Goal: Contribute content: Contribute content

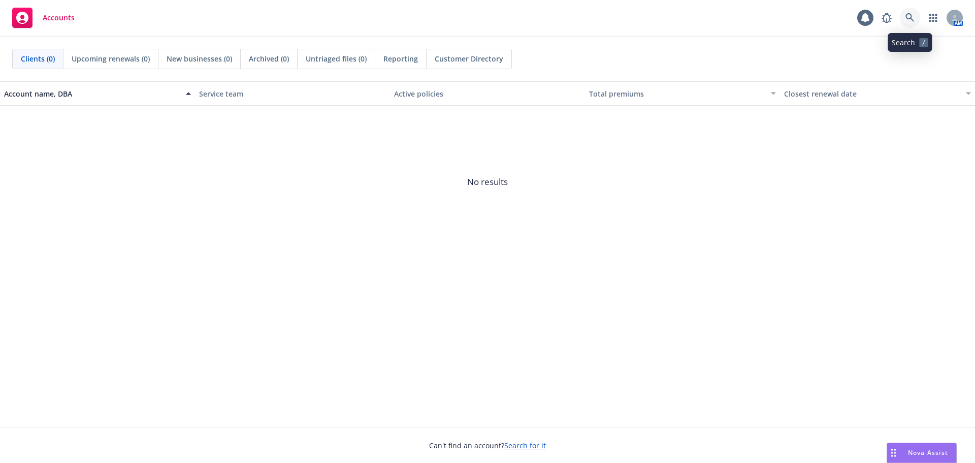
click at [910, 19] on icon at bounding box center [909, 17] width 9 height 9
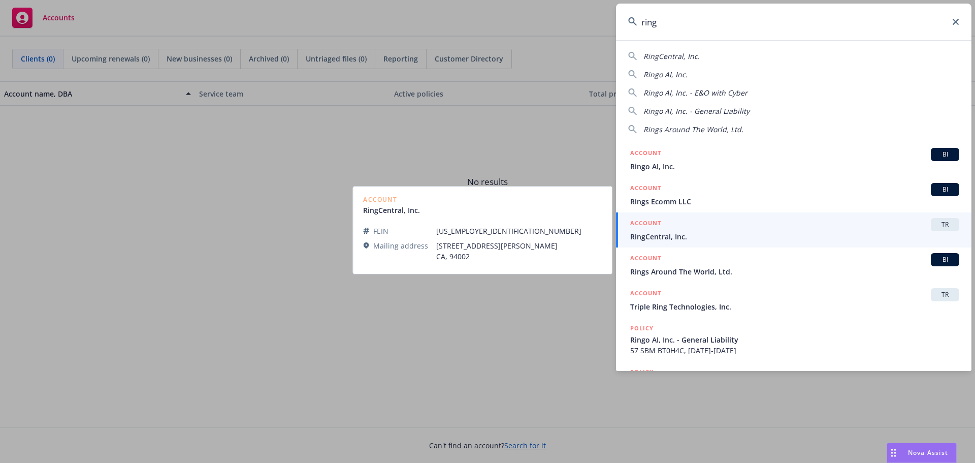
type input "ring"
click at [705, 236] on span "RingCentral, Inc." at bounding box center [794, 236] width 329 height 11
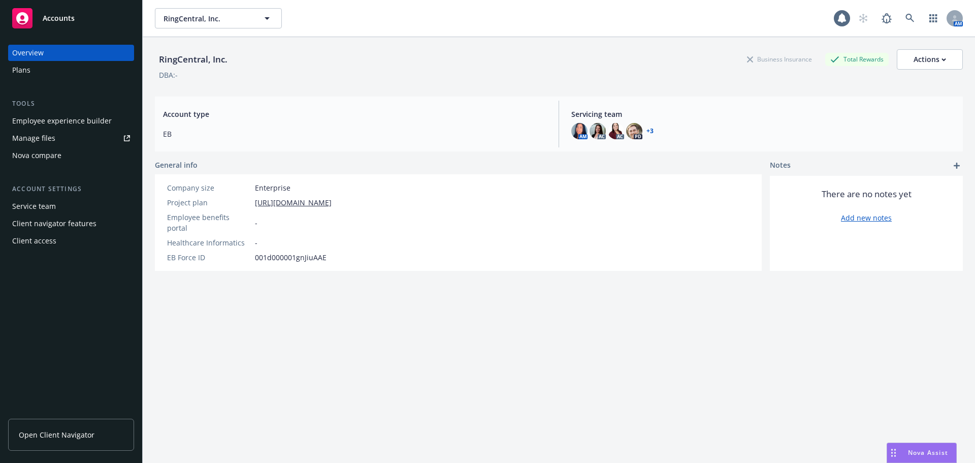
click at [44, 136] on div "Manage files" at bounding box center [33, 138] width 43 height 16
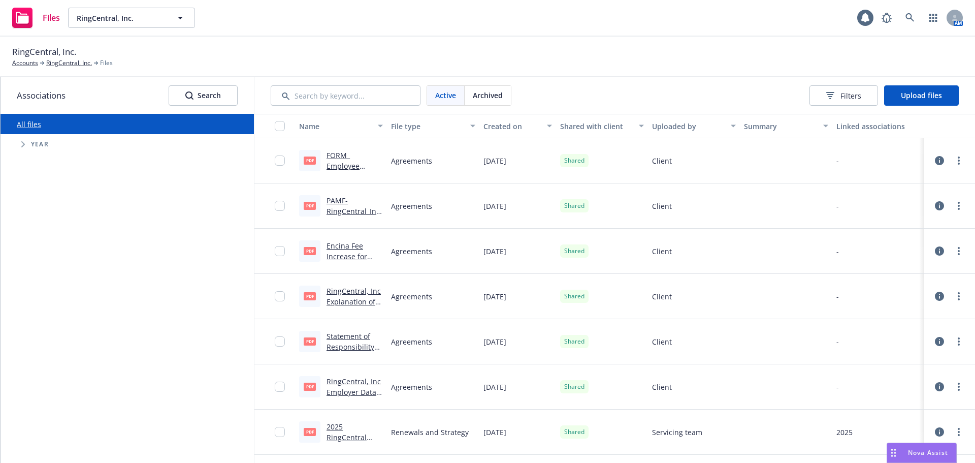
click at [22, 146] on icon "Tree Example" at bounding box center [23, 144] width 4 height 6
click at [36, 282] on icon "Tree Example" at bounding box center [36, 283] width 4 height 6
click at [470, 126] on icon "button" at bounding box center [472, 125] width 5 height 3
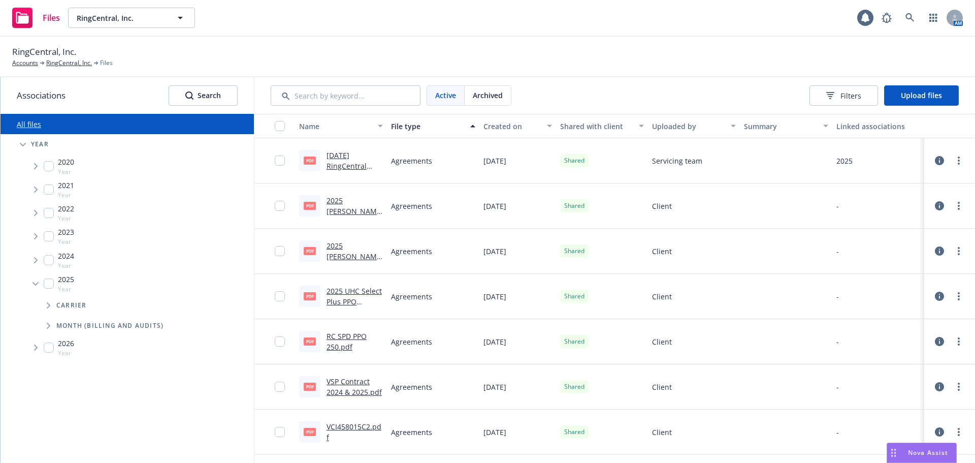
click at [470, 126] on icon "button" at bounding box center [472, 125] width 5 height 3
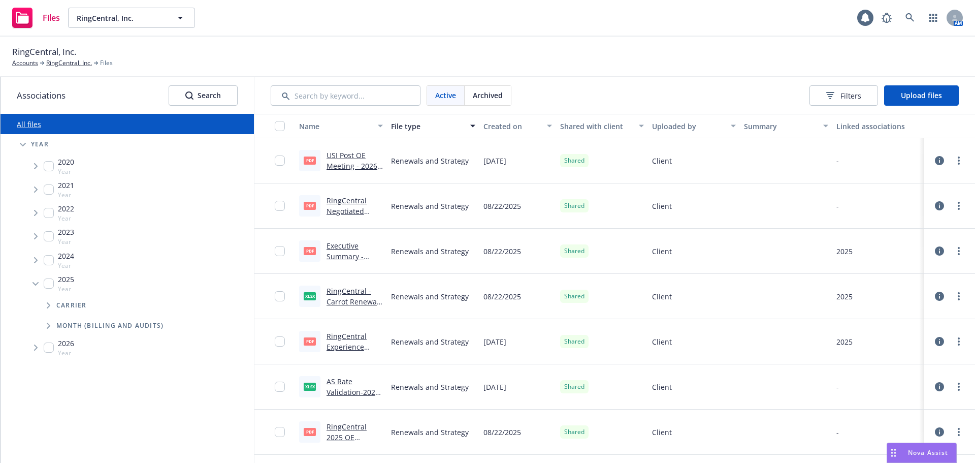
click at [398, 126] on div "File type" at bounding box center [427, 126] width 73 height 11
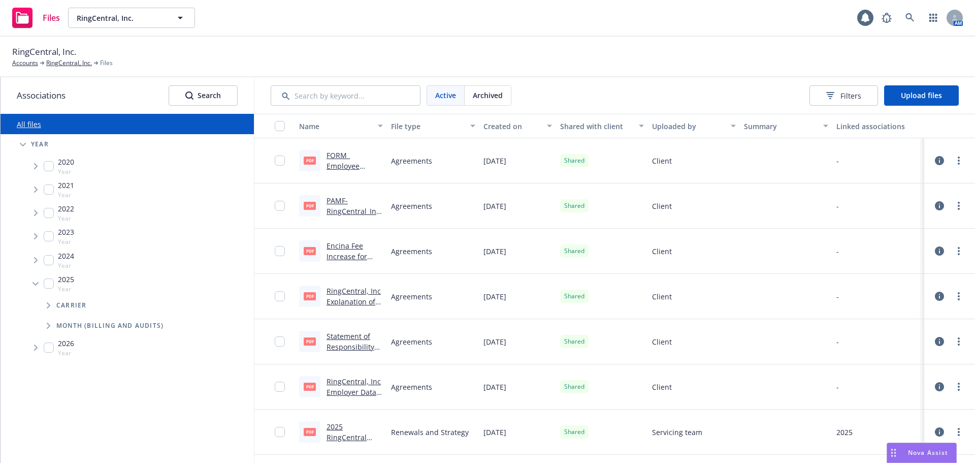
click at [398, 126] on div "File type" at bounding box center [427, 126] width 73 height 11
click at [27, 124] on link "All files" at bounding box center [29, 124] width 24 height 10
click at [20, 141] on span "Tree Example" at bounding box center [23, 144] width 16 height 16
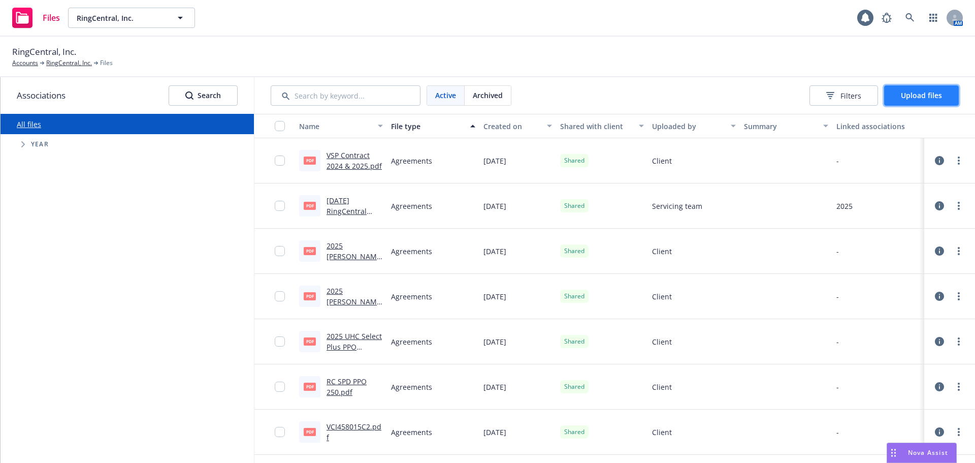
click at [919, 96] on span "Upload files" at bounding box center [921, 95] width 41 height 10
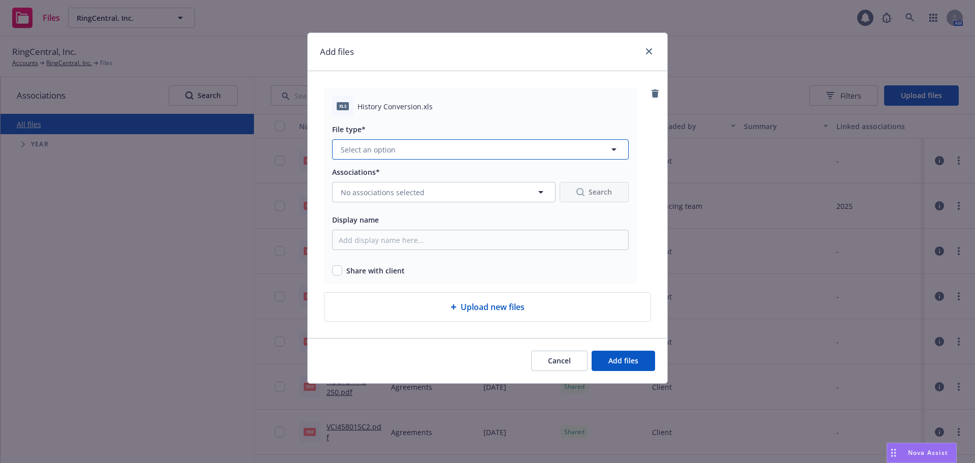
click at [609, 151] on icon "button" at bounding box center [614, 149] width 12 height 12
click at [547, 191] on button "No associations selected" at bounding box center [443, 192] width 223 height 20
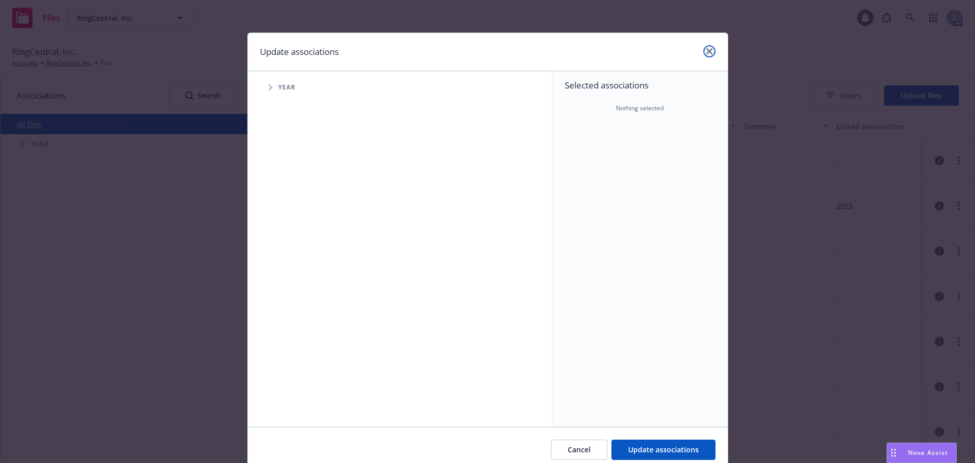
click at [703, 49] on link "close" at bounding box center [709, 51] width 12 height 12
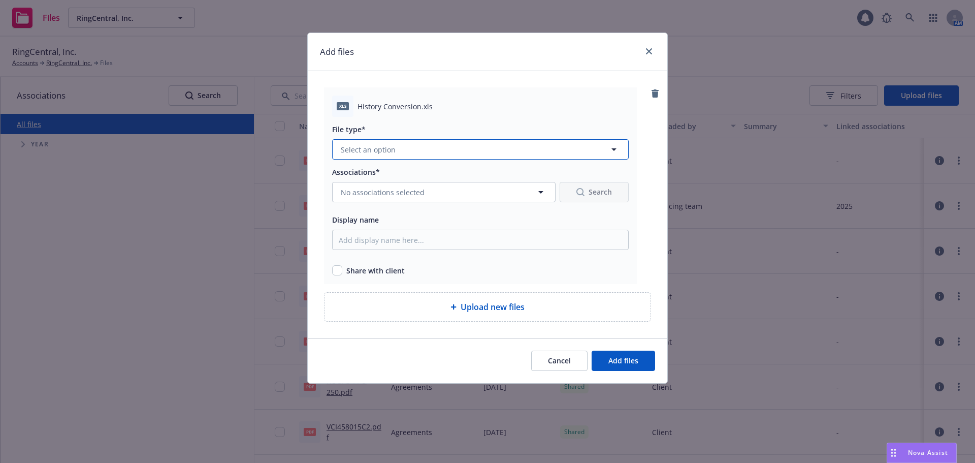
click at [613, 147] on icon "button" at bounding box center [614, 149] width 12 height 12
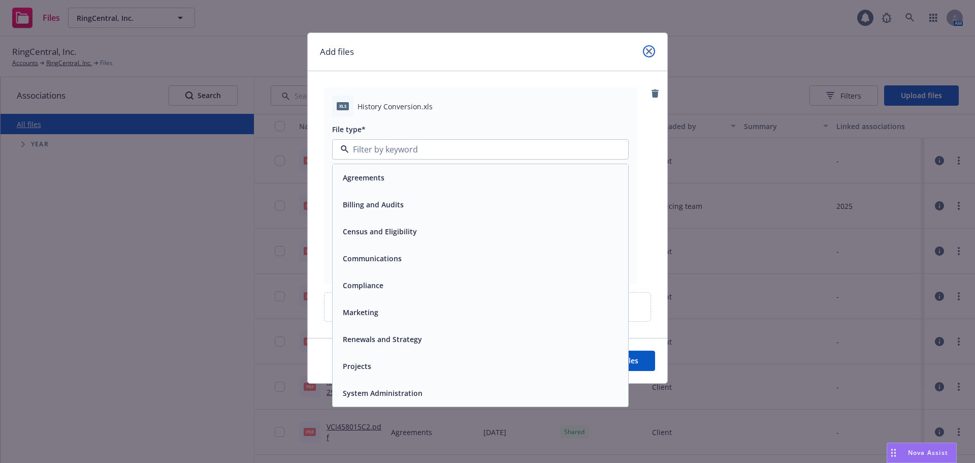
click at [651, 50] on icon "close" at bounding box center [649, 51] width 6 height 6
